Goal: Complete application form

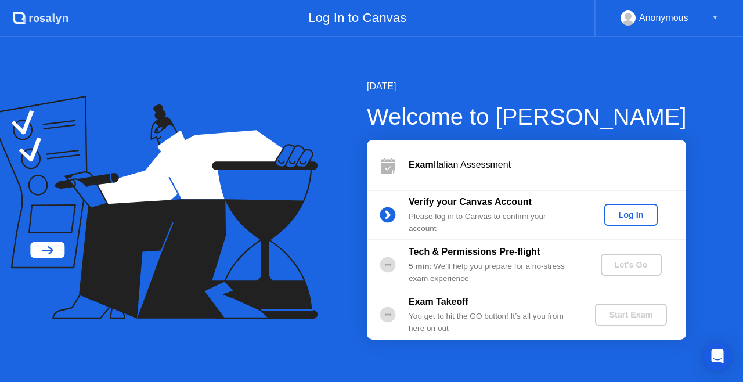
click at [644, 211] on div "Log In" at bounding box center [631, 214] width 44 height 9
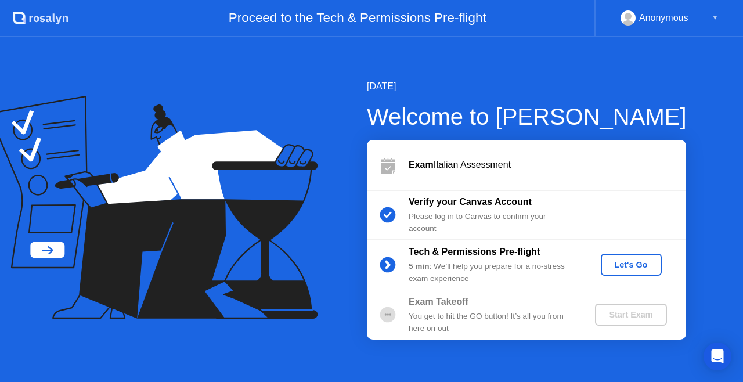
click at [640, 265] on div "Let's Go" at bounding box center [632, 264] width 52 height 9
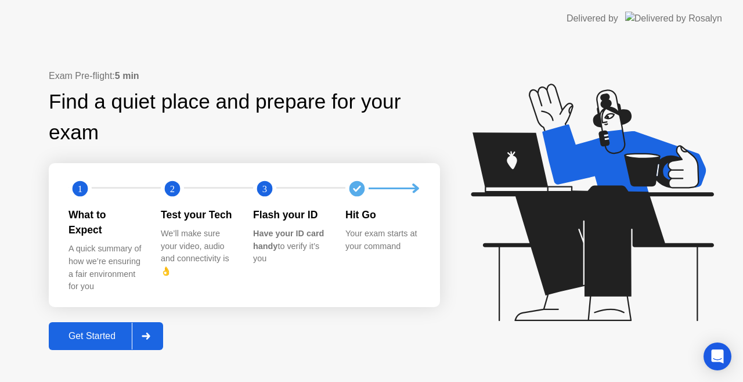
click at [154, 323] on div at bounding box center [146, 336] width 28 height 27
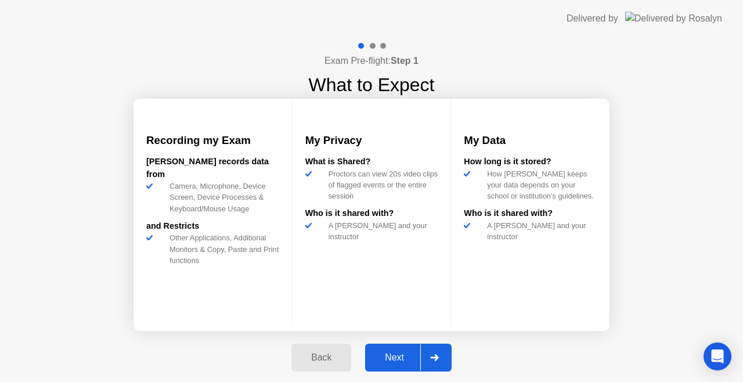
click at [416, 355] on div "Next" at bounding box center [395, 358] width 52 height 10
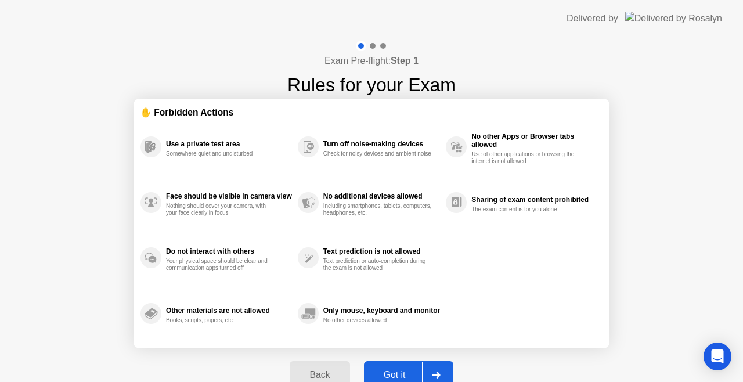
click at [434, 367] on div at bounding box center [436, 375] width 28 height 27
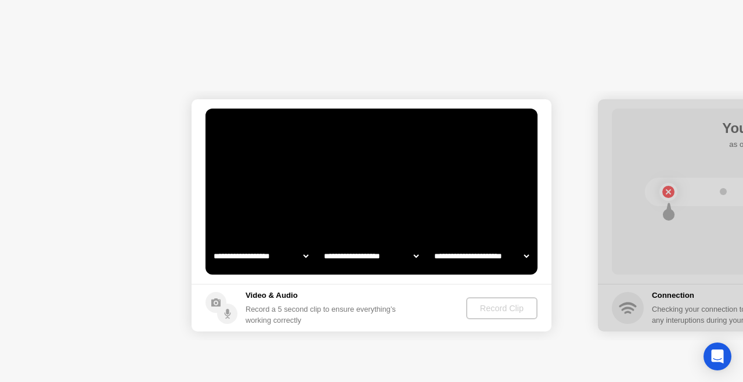
select select "**********"
select select "*******"
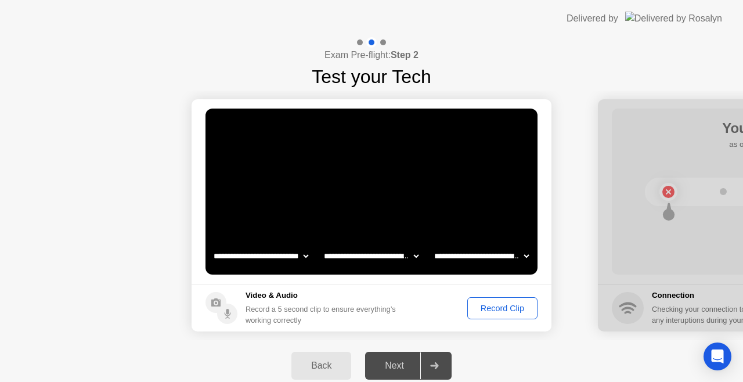
click at [491, 306] on div "Record Clip" at bounding box center [503, 308] width 62 height 9
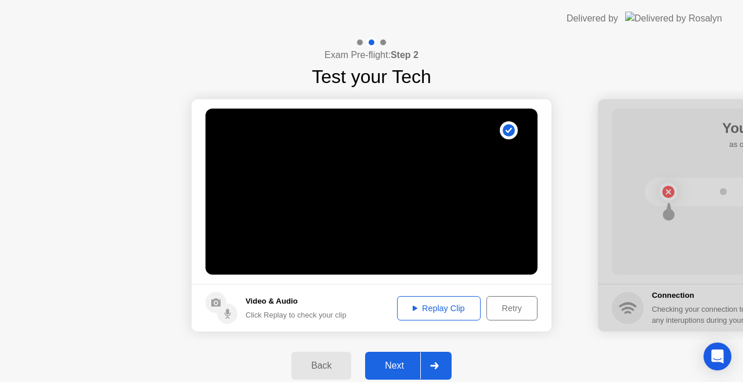
click at [445, 367] on div at bounding box center [435, 366] width 28 height 27
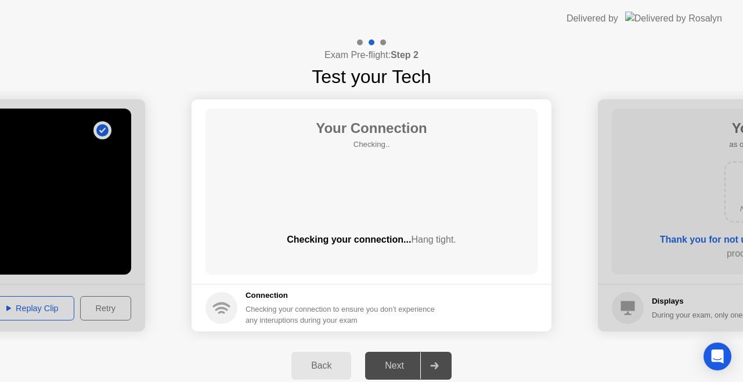
click at [344, 362] on div "Back" at bounding box center [321, 366] width 53 height 10
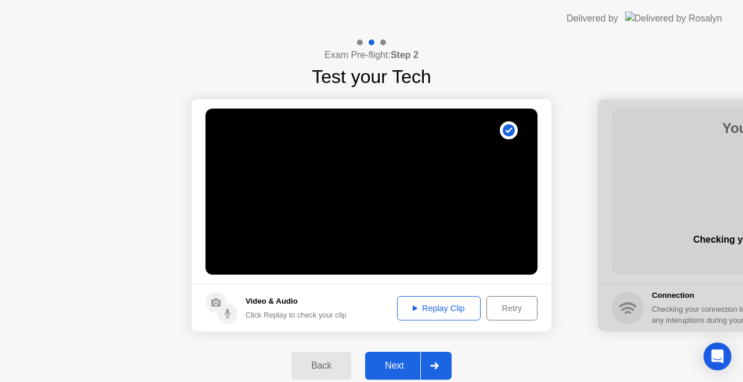
click at [439, 308] on div "Replay Clip" at bounding box center [439, 308] width 76 height 9
click at [507, 305] on div "Retry" at bounding box center [512, 308] width 43 height 9
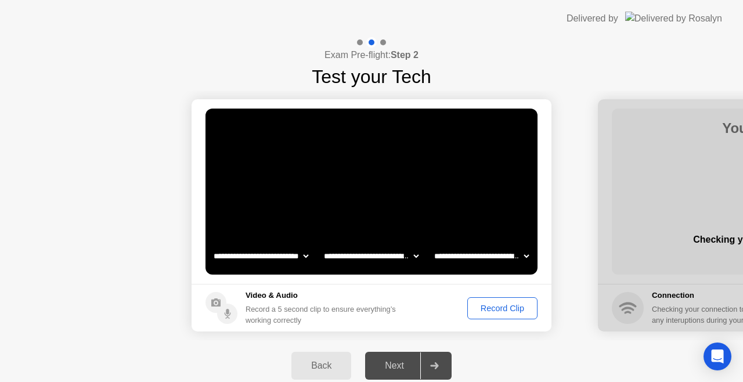
click at [492, 299] on button "Record Clip" at bounding box center [503, 308] width 70 height 22
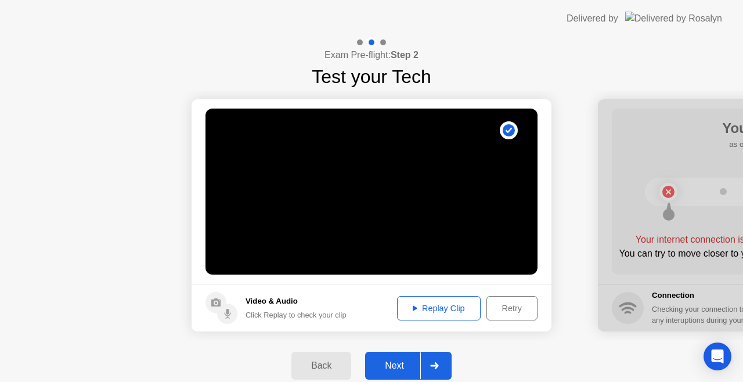
click at [436, 358] on div at bounding box center [435, 366] width 28 height 27
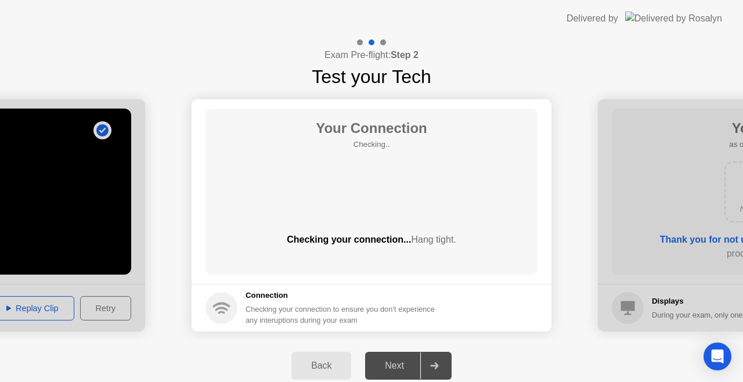
click at [411, 368] on div "Next" at bounding box center [395, 366] width 52 height 10
click at [411, 367] on div "Next" at bounding box center [395, 366] width 52 height 10
click at [402, 268] on div "Your Connection Checking.. Checking your connection... Hang tight." at bounding box center [372, 192] width 332 height 166
click at [350, 288] on footer "Connection Checking your connection to ensure you don’t experience any interupt…" at bounding box center [372, 308] width 360 height 48
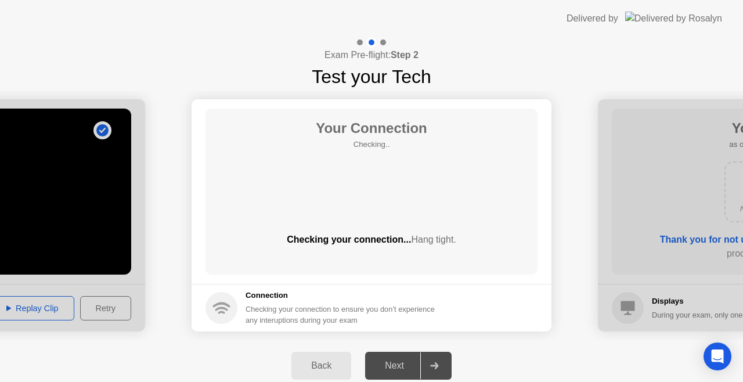
click at [350, 288] on footer "Connection Checking your connection to ensure you don’t experience any interupt…" at bounding box center [372, 308] width 360 height 48
drag, startPoint x: 350, startPoint y: 288, endPoint x: 358, endPoint y: 250, distance: 39.2
click at [358, 250] on app-connection "Your Connection Checking.. Checking your connection... Hang tight. Connection C…" at bounding box center [372, 215] width 360 height 232
click at [358, 250] on div "Checking your connection... Hang tight." at bounding box center [372, 249] width 332 height 33
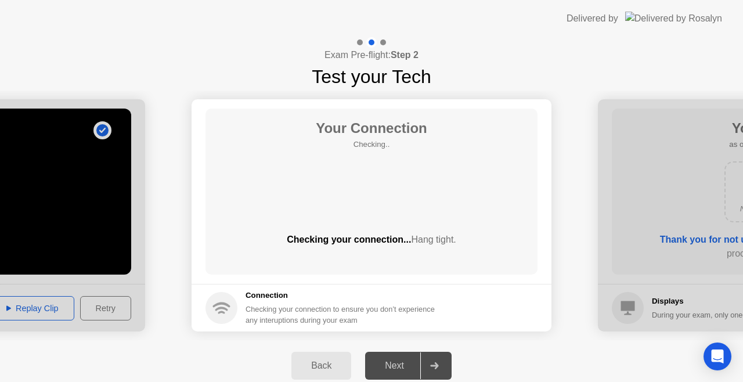
click at [358, 250] on div "Checking your connection... Hang tight." at bounding box center [372, 249] width 332 height 33
drag, startPoint x: 243, startPoint y: 286, endPoint x: 235, endPoint y: 309, distance: 24.6
click at [235, 309] on footer "Connection Checking your connection to ensure you don’t experience any interupt…" at bounding box center [372, 308] width 360 height 48
click at [235, 309] on circle at bounding box center [222, 308] width 32 height 32
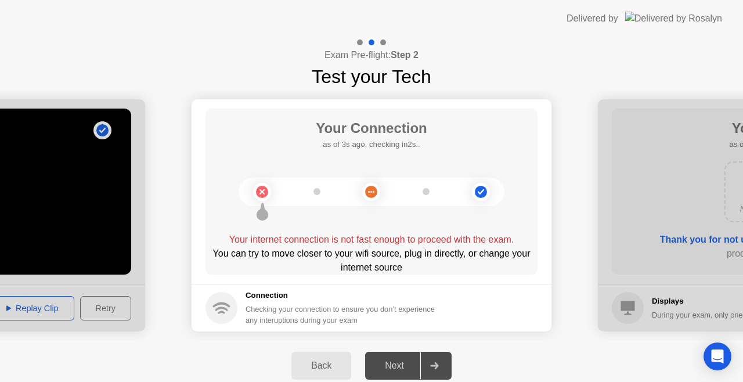
click at [288, 308] on div "Checking your connection to ensure you don’t experience any interuptions during…" at bounding box center [344, 315] width 196 height 22
click at [428, 358] on div at bounding box center [435, 366] width 28 height 27
click at [426, 356] on div at bounding box center [435, 366] width 28 height 27
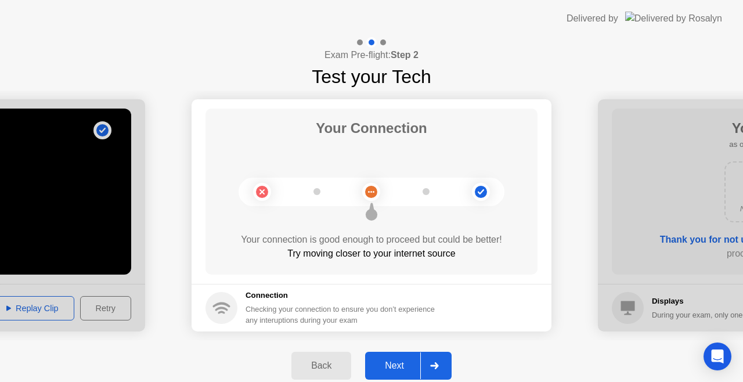
click at [407, 361] on div "Next" at bounding box center [395, 366] width 52 height 10
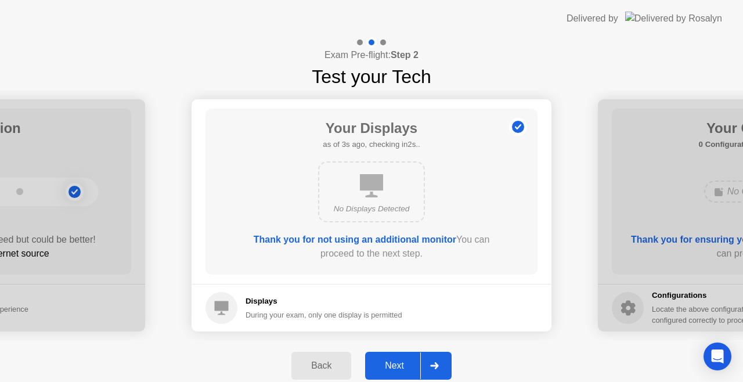
click at [407, 361] on div "Next" at bounding box center [395, 366] width 52 height 10
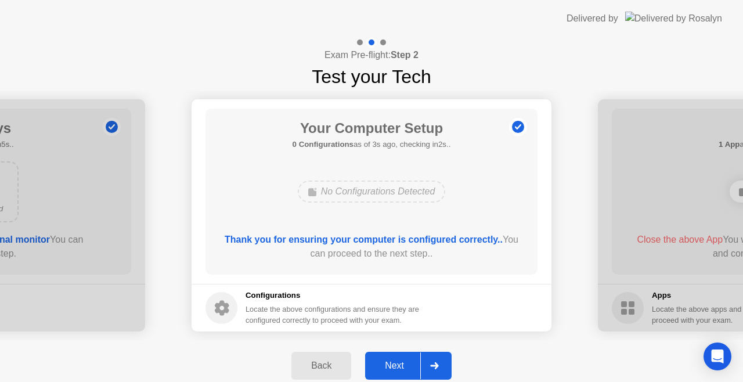
click at [422, 361] on div at bounding box center [435, 366] width 28 height 27
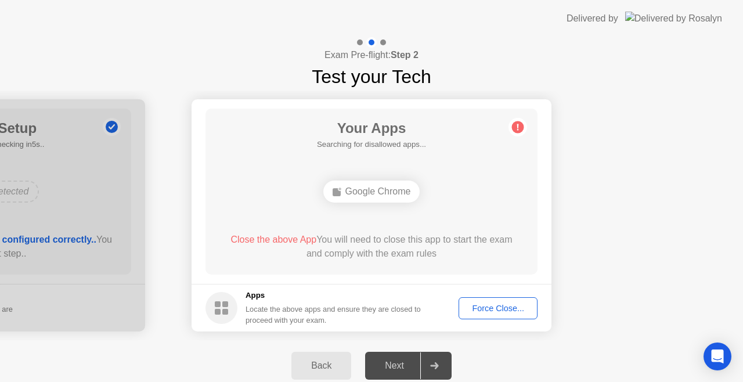
click at [510, 304] on div "Force Close..." at bounding box center [498, 308] width 71 height 9
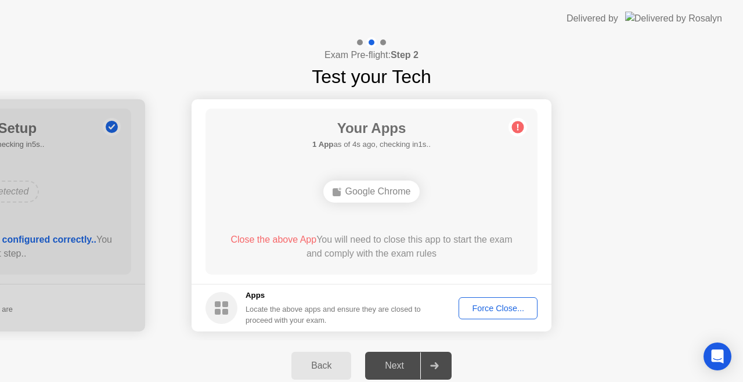
click at [510, 310] on div "Force Close..." at bounding box center [498, 308] width 71 height 9
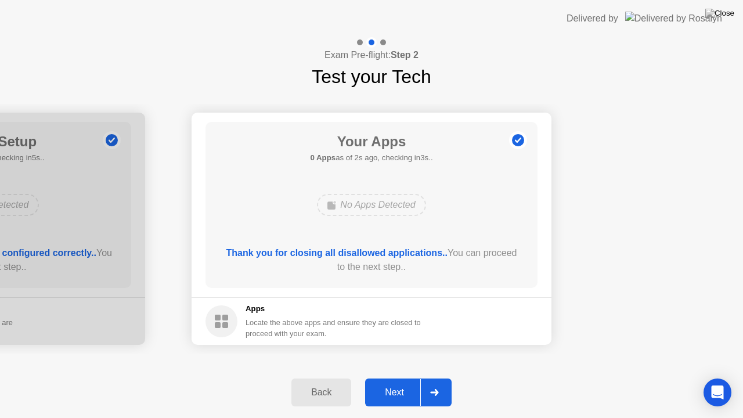
click at [440, 382] on div at bounding box center [435, 392] width 28 height 27
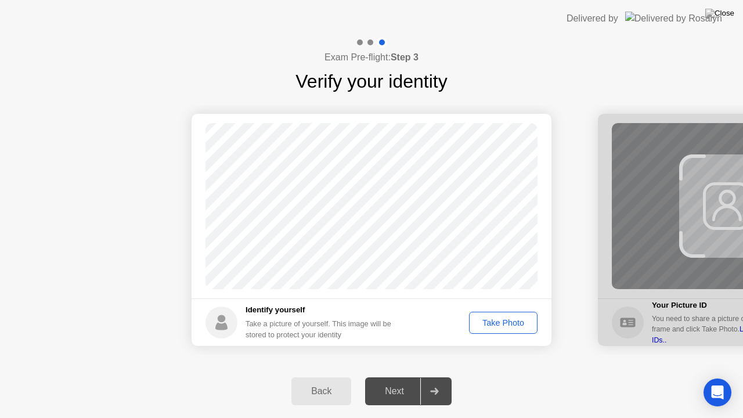
click at [509, 319] on div "Take Photo" at bounding box center [503, 322] width 60 height 9
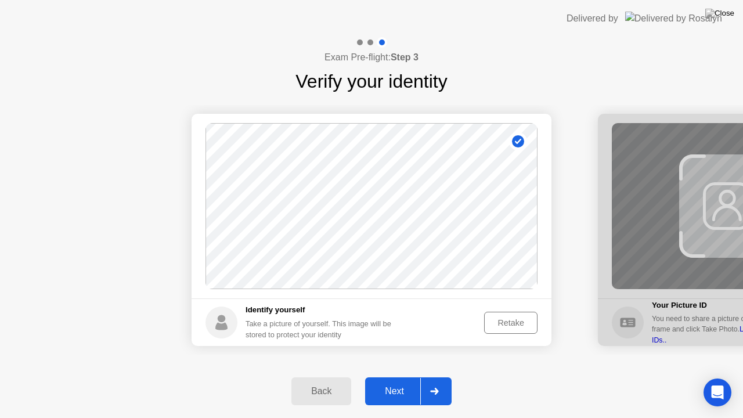
click at [414, 382] on div "Next" at bounding box center [395, 391] width 52 height 10
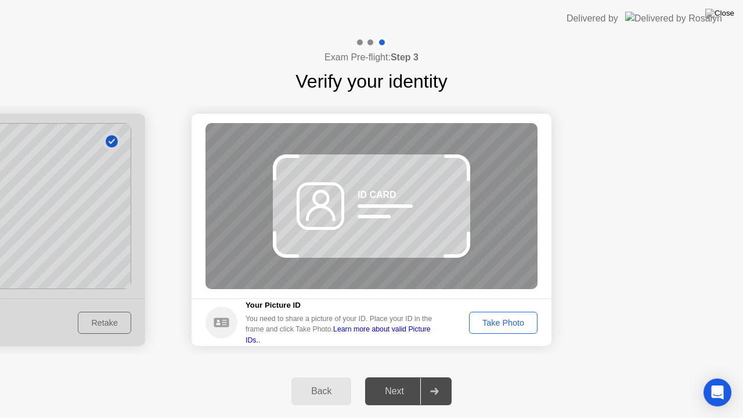
click at [511, 321] on div "Take Photo" at bounding box center [503, 322] width 60 height 9
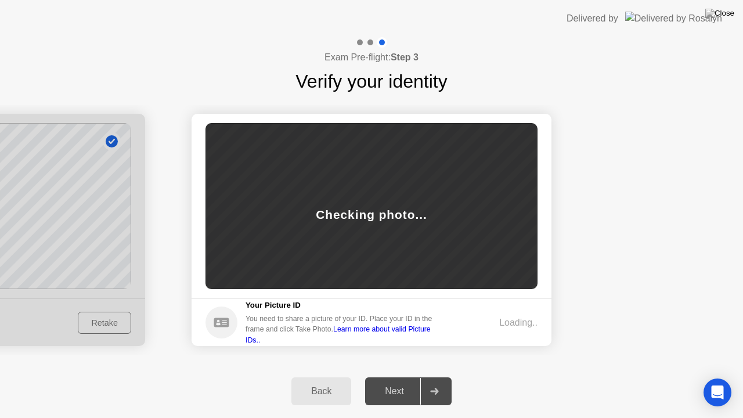
click at [328, 382] on div "Back" at bounding box center [321, 391] width 53 height 10
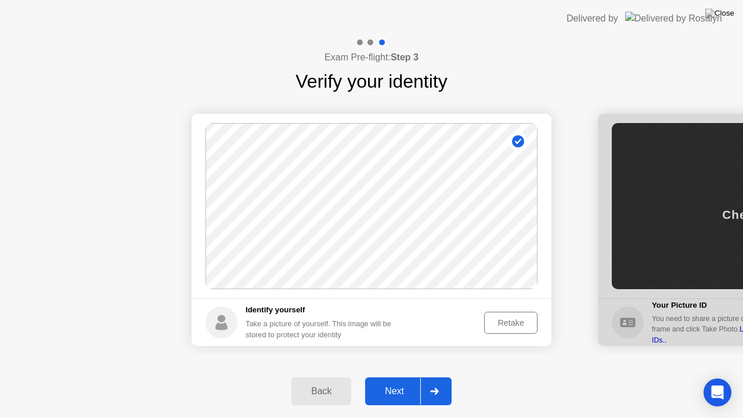
click at [419, 382] on button "Next" at bounding box center [408, 392] width 87 height 28
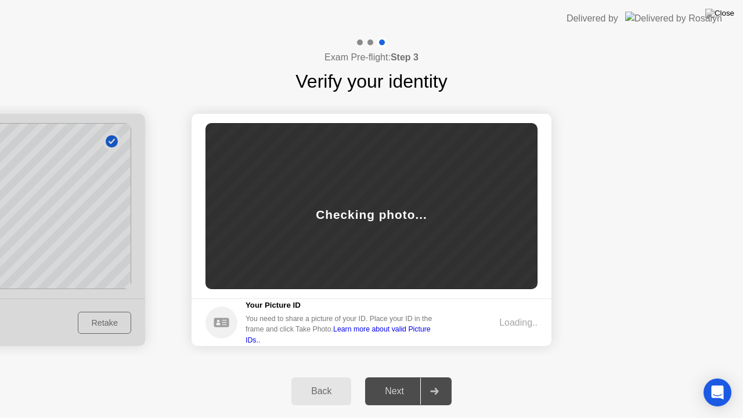
drag, startPoint x: 224, startPoint y: 322, endPoint x: 346, endPoint y: 314, distance: 122.9
click at [318, 314] on div "Your Picture ID You need to share a picture of your ID. Place your ID in the fr…" at bounding box center [323, 323] width 235 height 46
click at [539, 297] on main "Success Photo is correctly taken Unsuccess Photo is not correctly taken. Checki…" at bounding box center [372, 206] width 360 height 185
click at [214, 318] on circle at bounding box center [222, 323] width 32 height 32
drag, startPoint x: 461, startPoint y: 236, endPoint x: 364, endPoint y: 209, distance: 100.8
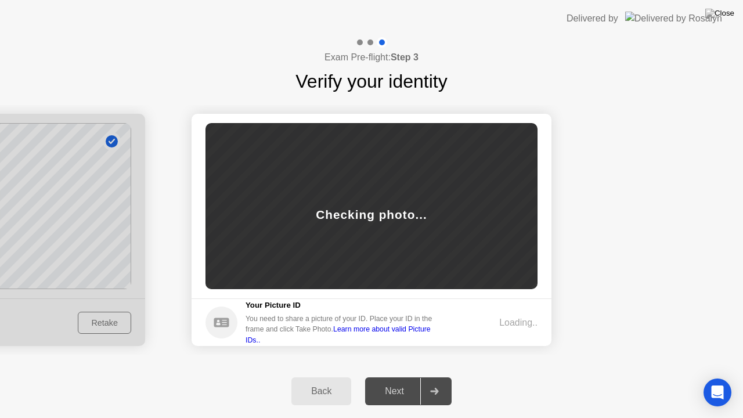
click at [364, 209] on div "Checking photo..." at bounding box center [372, 206] width 332 height 166
click at [364, 209] on div "Checking photo..." at bounding box center [371, 215] width 111 height 18
drag, startPoint x: 364, startPoint y: 209, endPoint x: 538, endPoint y: 274, distance: 185.5
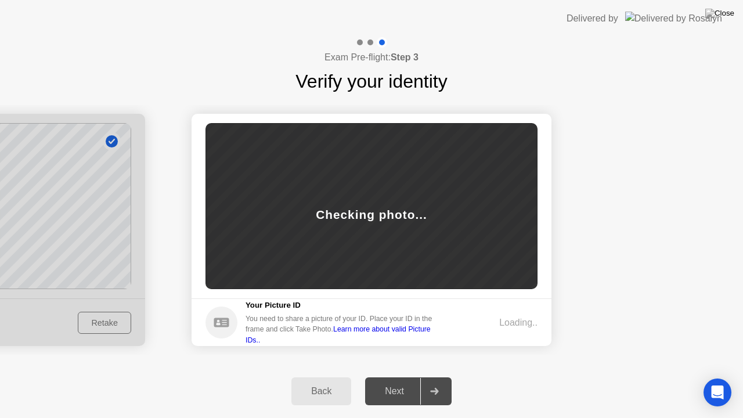
click at [538, 274] on main "Success Photo is correctly taken Unsuccess Photo is not correctly taken. Checki…" at bounding box center [372, 206] width 360 height 185
click at [443, 382] on div at bounding box center [435, 391] width 28 height 27
click at [432, 329] on div "You need to share a picture of your ID. Place your ID in the frame and click Ta…" at bounding box center [343, 330] width 195 height 32
click at [415, 331] on link "Learn more about valid Picture IDs.." at bounding box center [338, 334] width 185 height 19
click at [490, 231] on div "Checking photo..." at bounding box center [372, 206] width 332 height 166
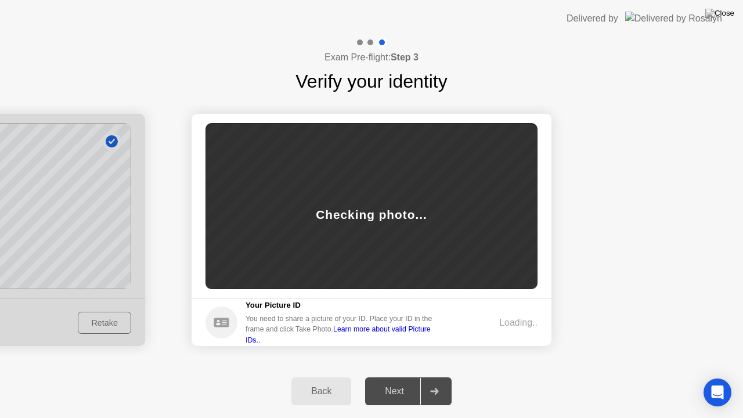
click at [490, 231] on div "Checking photo..." at bounding box center [372, 206] width 332 height 166
click at [316, 382] on div "Back" at bounding box center [321, 391] width 53 height 10
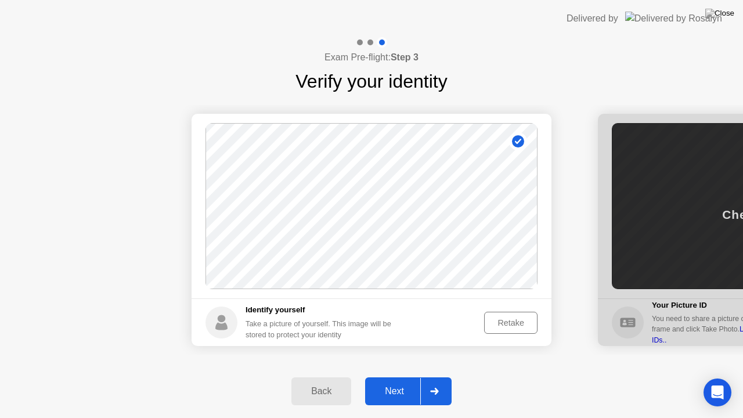
click at [316, 382] on div "Back" at bounding box center [321, 391] width 53 height 10
select select "**********"
select select "*******"
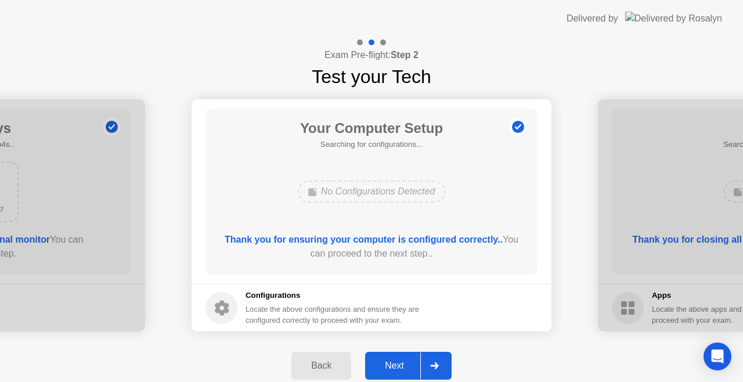
click at [407, 365] on div "Next" at bounding box center [395, 366] width 52 height 10
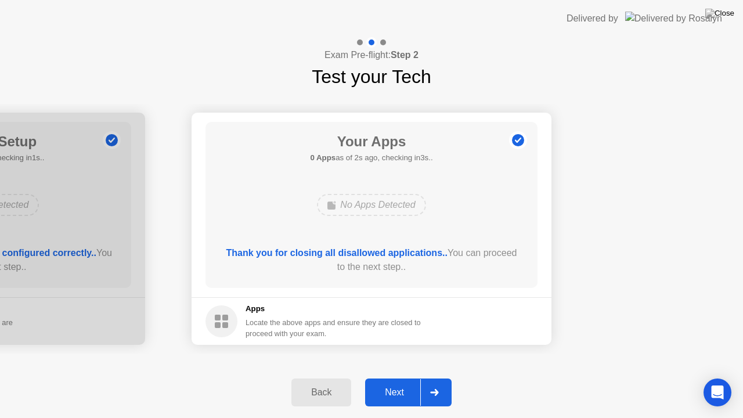
click at [410, 382] on div "Next" at bounding box center [395, 392] width 52 height 10
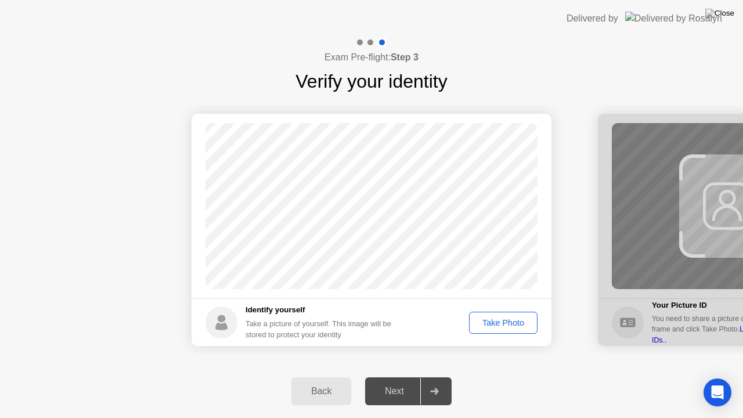
click at [503, 321] on div "Take Photo" at bounding box center [503, 322] width 60 height 9
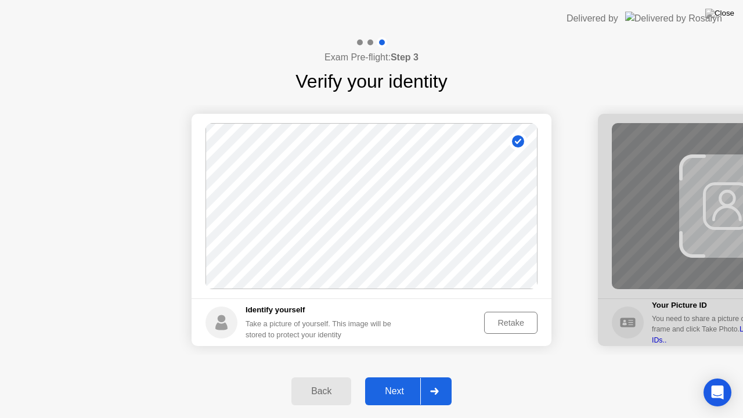
click at [409, 382] on div "Next" at bounding box center [395, 391] width 52 height 10
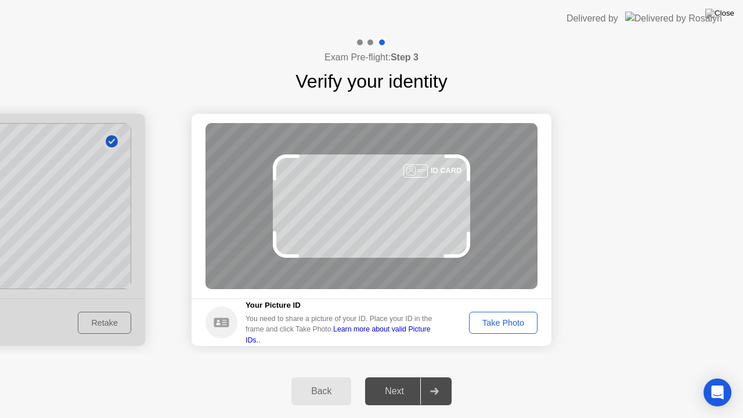
click at [503, 318] on div "Take Photo" at bounding box center [503, 322] width 60 height 9
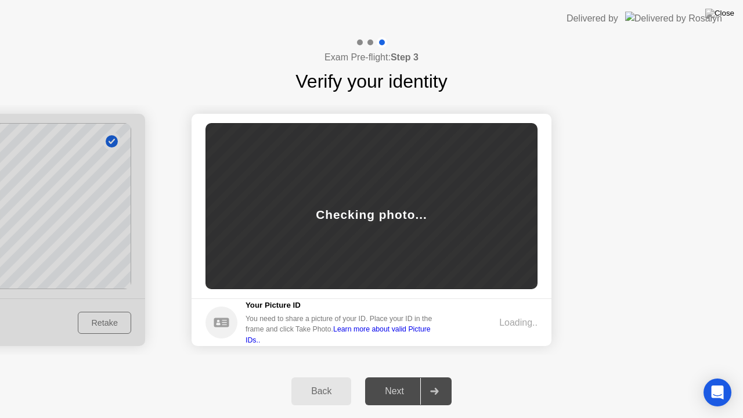
click at [231, 329] on circle at bounding box center [222, 323] width 32 height 32
click at [328, 382] on div "Back" at bounding box center [321, 391] width 53 height 10
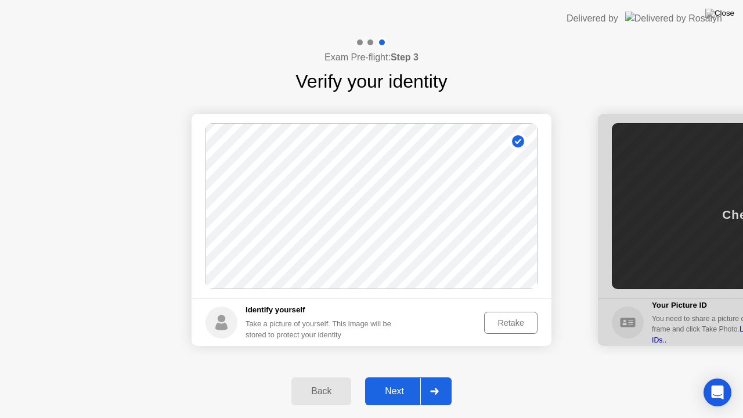
click at [328, 382] on div "Back" at bounding box center [321, 391] width 53 height 10
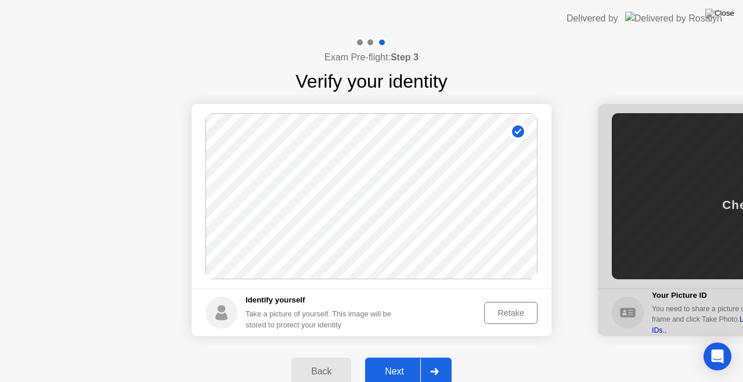
select select "**********"
select select "*******"
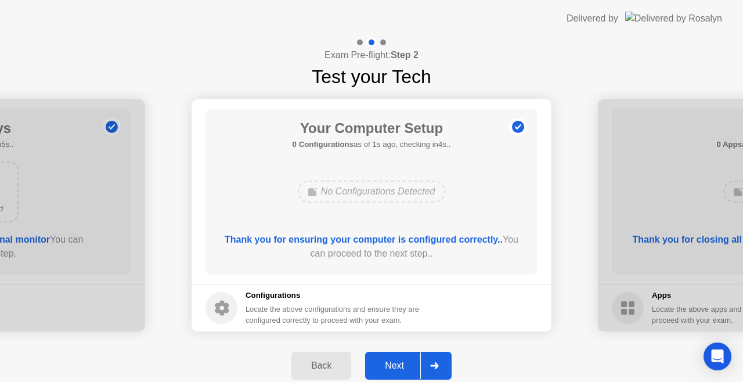
click at [318, 363] on div "Back" at bounding box center [321, 366] width 53 height 10
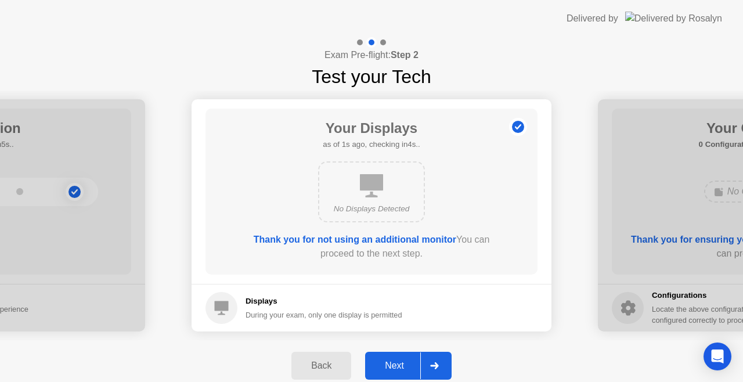
click at [412, 361] on div "Next" at bounding box center [395, 366] width 52 height 10
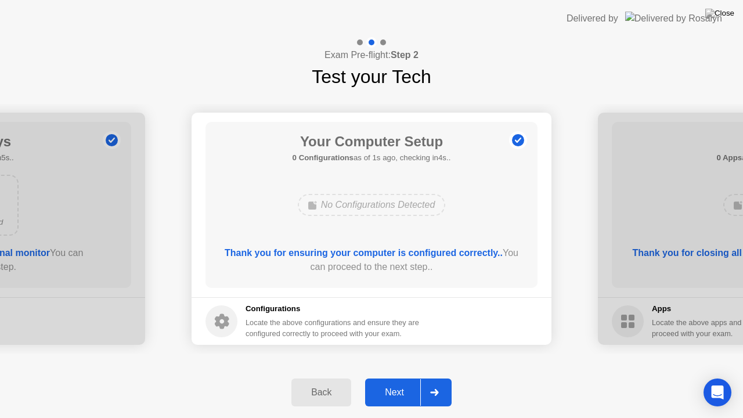
click at [426, 382] on div at bounding box center [435, 392] width 28 height 27
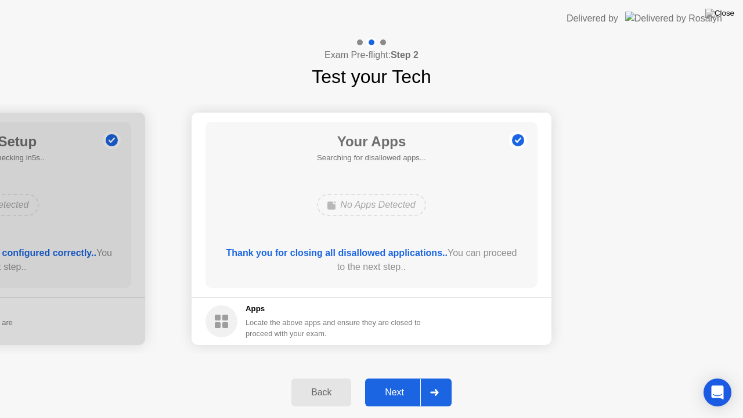
click at [426, 382] on div at bounding box center [435, 392] width 28 height 27
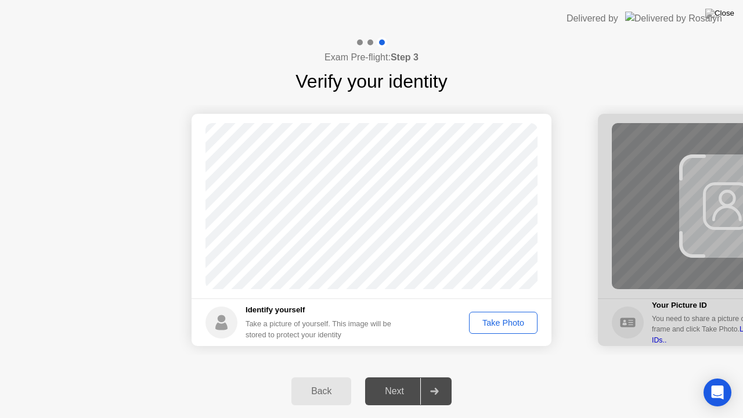
click at [520, 323] on div "Take Photo" at bounding box center [503, 322] width 60 height 9
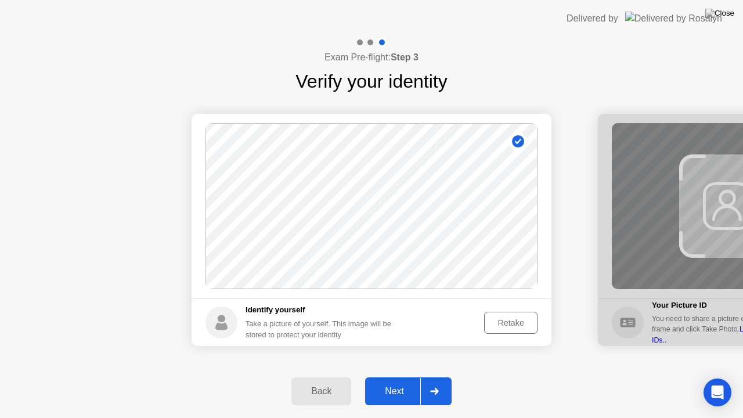
click at [433, 382] on div at bounding box center [435, 391] width 28 height 27
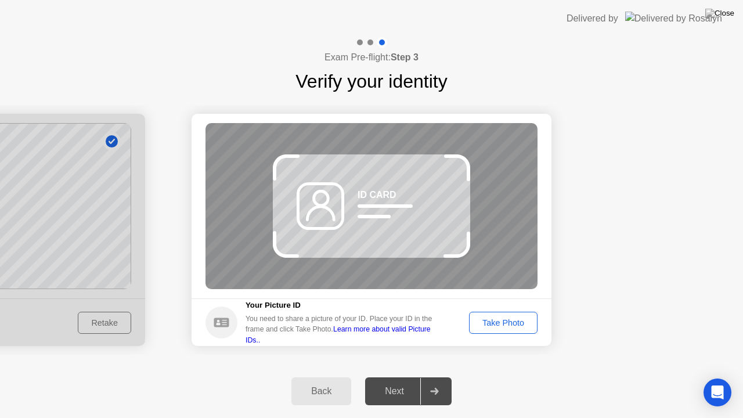
click at [503, 312] on button "Take Photo" at bounding box center [503, 323] width 69 height 22
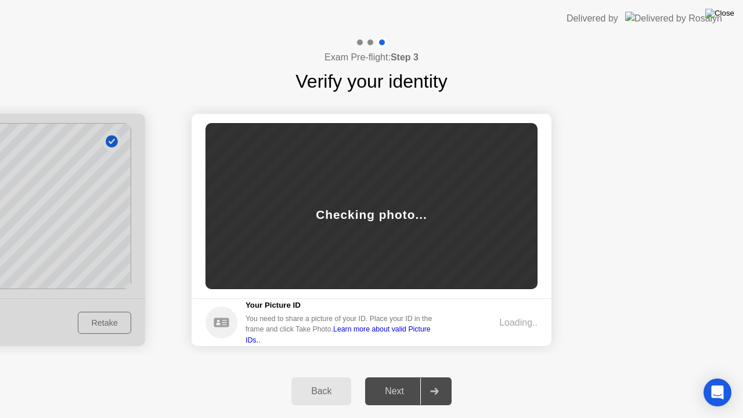
click at [729, 11] on img at bounding box center [720, 13] width 29 height 9
click at [221, 325] on icon at bounding box center [221, 322] width 15 height 9
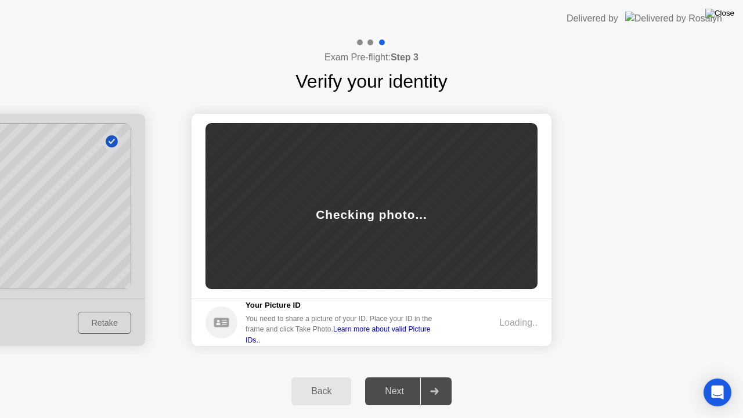
click at [728, 18] on img at bounding box center [720, 13] width 29 height 9
click at [328, 381] on button "Back" at bounding box center [322, 392] width 60 height 28
select select "**********"
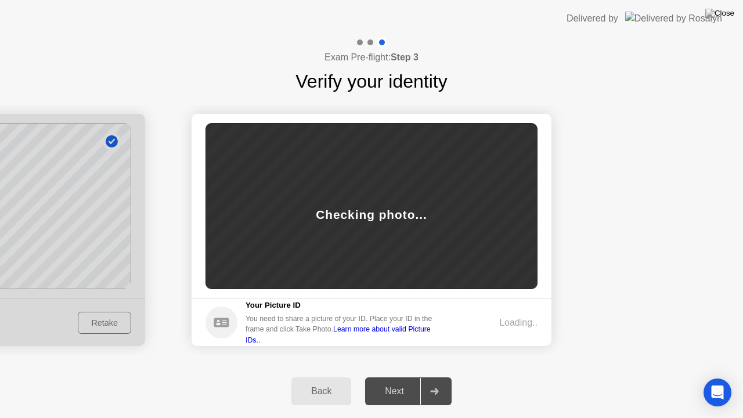
select select "*******"
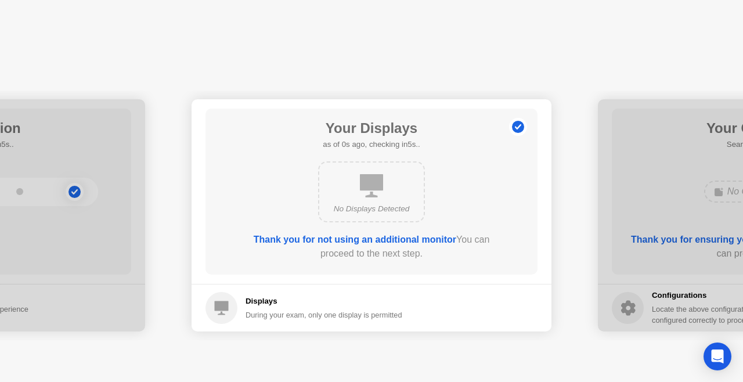
drag, startPoint x: 328, startPoint y: 381, endPoint x: 328, endPoint y: 368, distance: 12.8
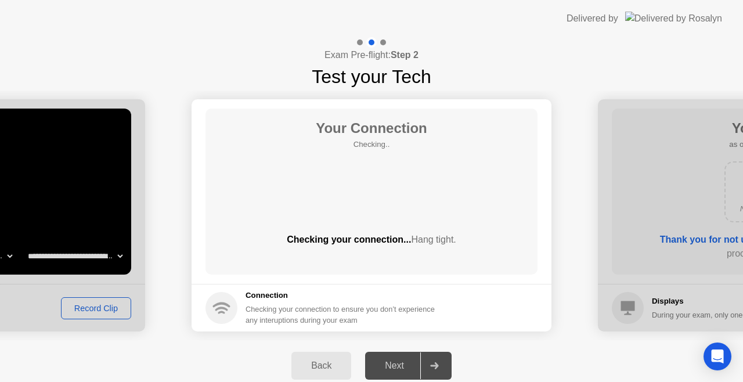
click at [328, 368] on div "Back" at bounding box center [321, 366] width 53 height 10
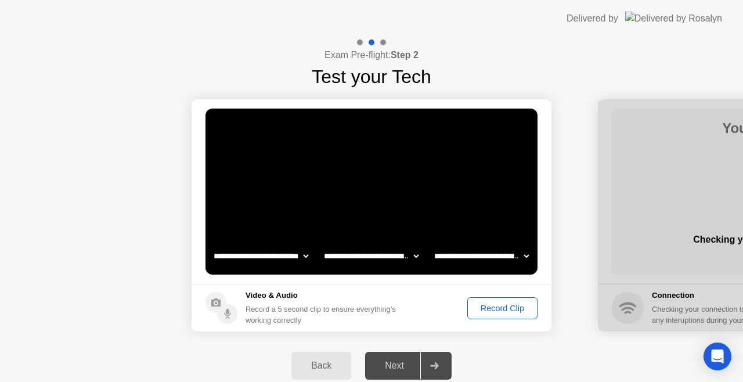
click at [328, 368] on div "Back" at bounding box center [321, 366] width 53 height 10
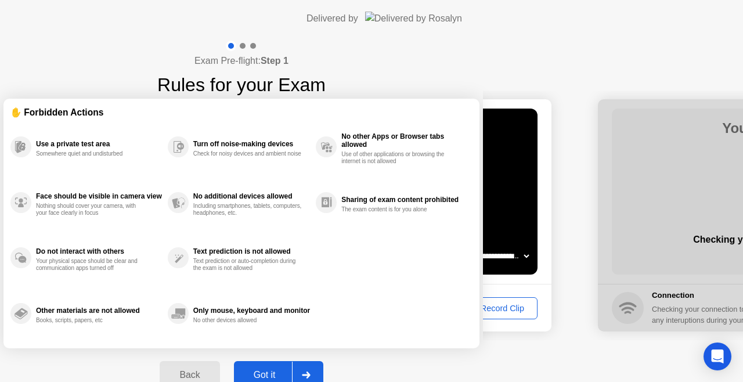
click at [216, 370] on div "Back" at bounding box center [189, 375] width 53 height 10
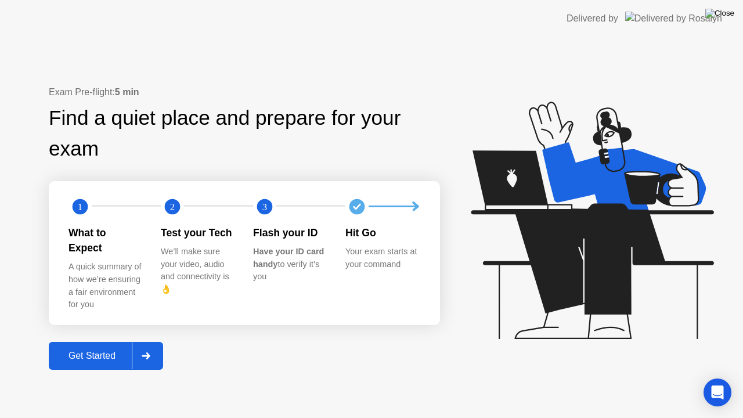
click at [728, 9] on img at bounding box center [720, 13] width 29 height 9
click at [730, 18] on img at bounding box center [720, 13] width 29 height 9
